Goal: Check status: Check status

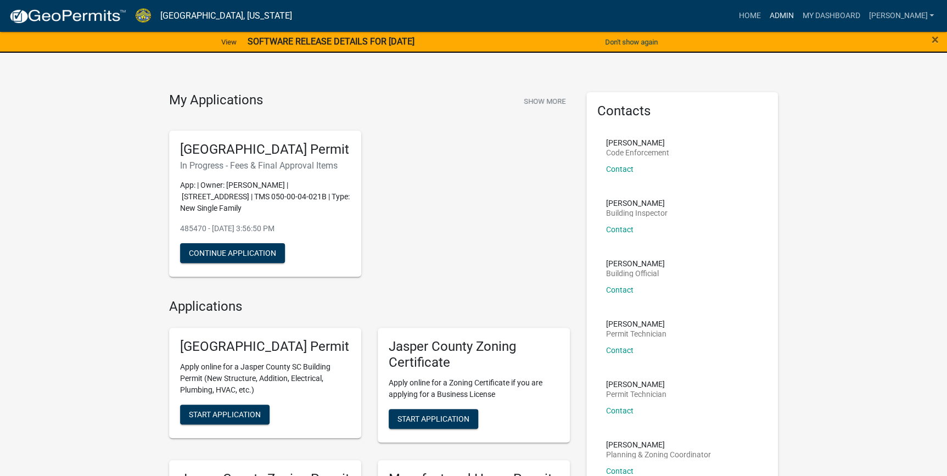
click at [798, 19] on link "Admin" at bounding box center [781, 15] width 33 height 21
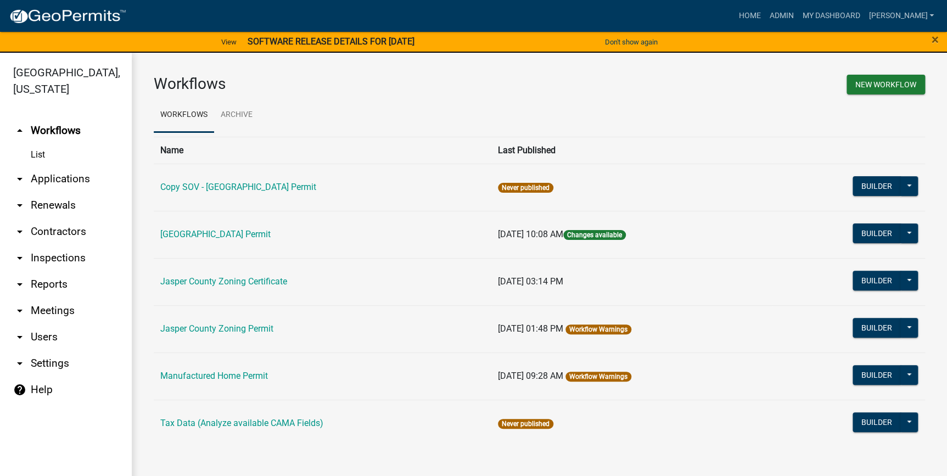
click at [44, 180] on link "arrow_drop_down Applications" at bounding box center [66, 179] width 132 height 26
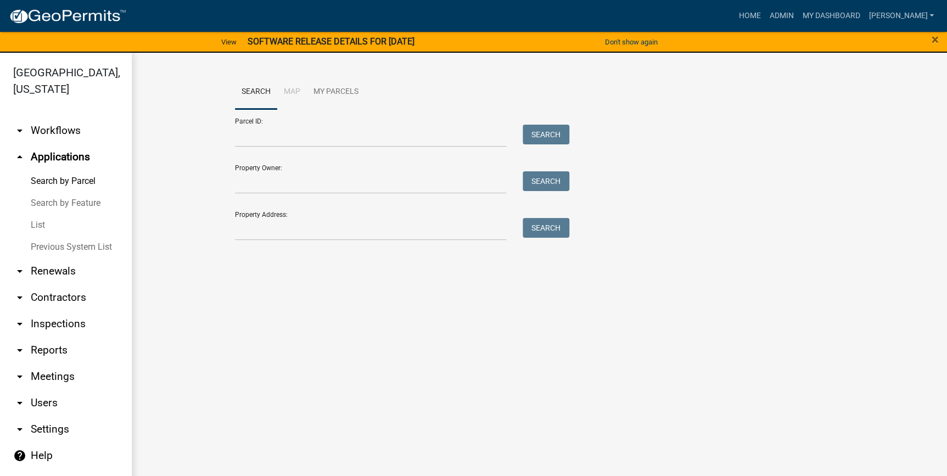
click at [40, 226] on link "List" at bounding box center [66, 225] width 132 height 22
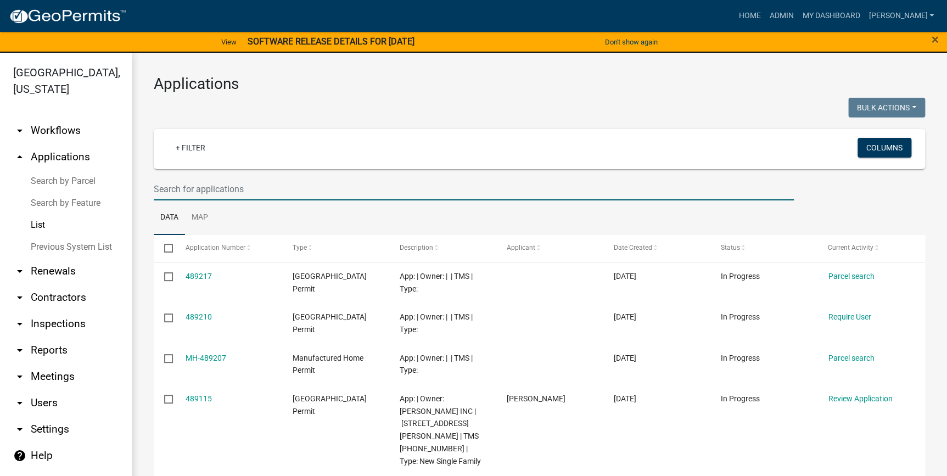
click at [191, 189] on input "text" at bounding box center [474, 189] width 640 height 23
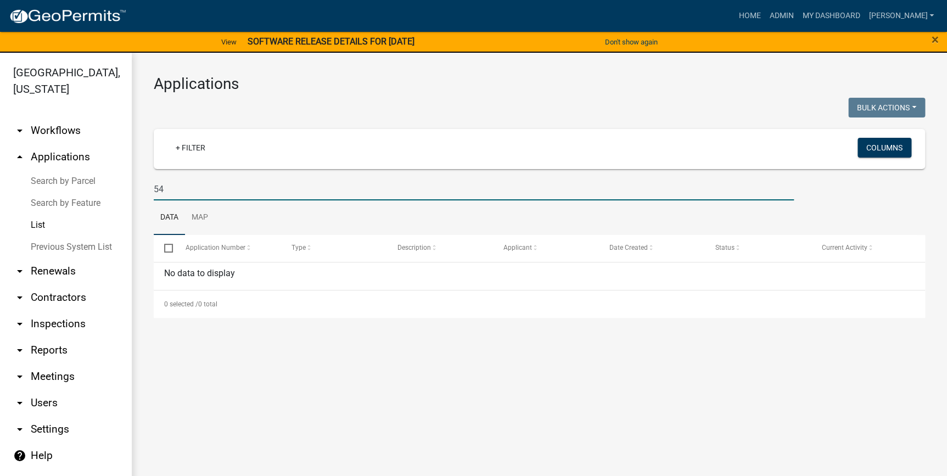
type input "5"
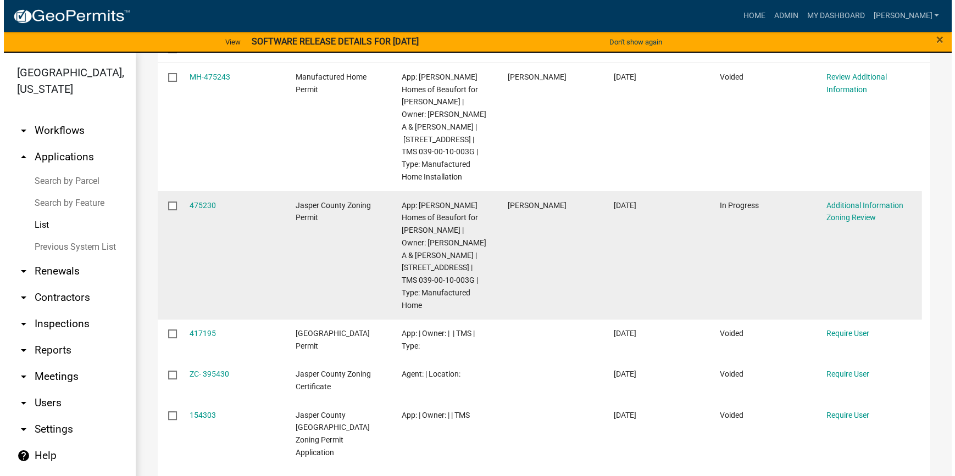
scroll to position [149, 0]
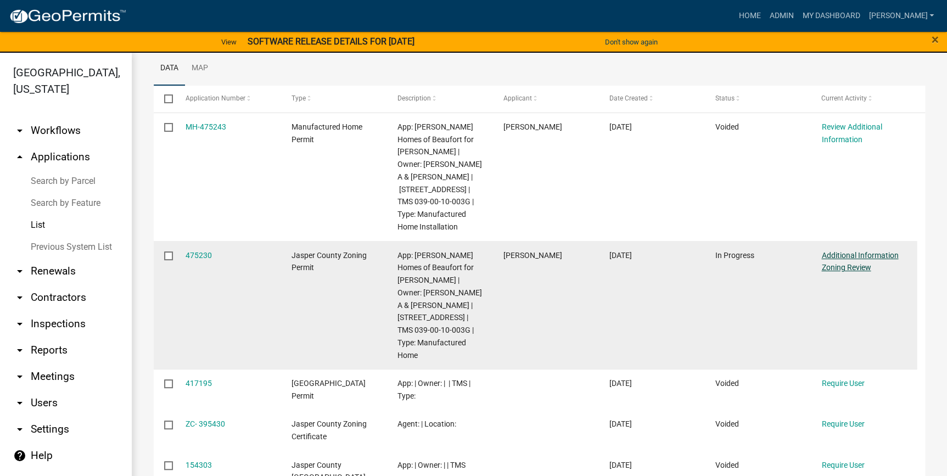
type input "5430"
click at [831, 255] on link "Additional Information Zoning Review" at bounding box center [860, 261] width 77 height 21
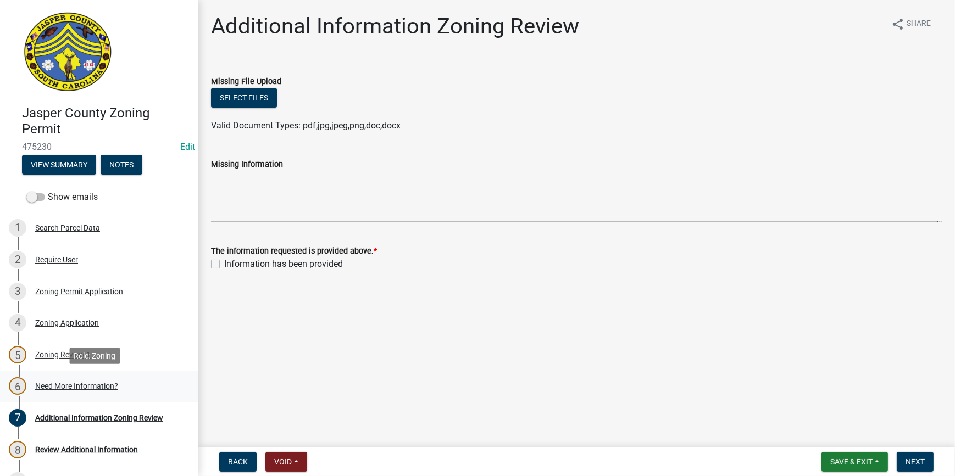
click at [95, 393] on div "6 Need More Information?" at bounding box center [94, 386] width 171 height 18
